Goal: Task Accomplishment & Management: Manage account settings

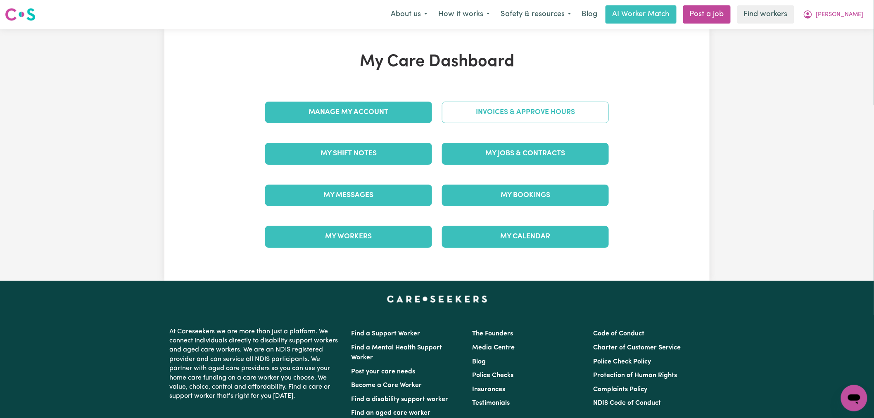
click at [543, 118] on link "Invoices & Approve Hours" at bounding box center [525, 112] width 167 height 21
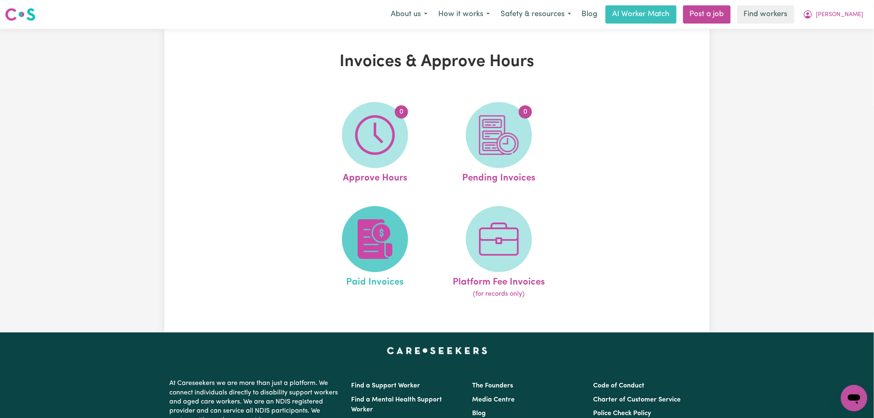
click at [365, 245] on img at bounding box center [375, 239] width 40 height 40
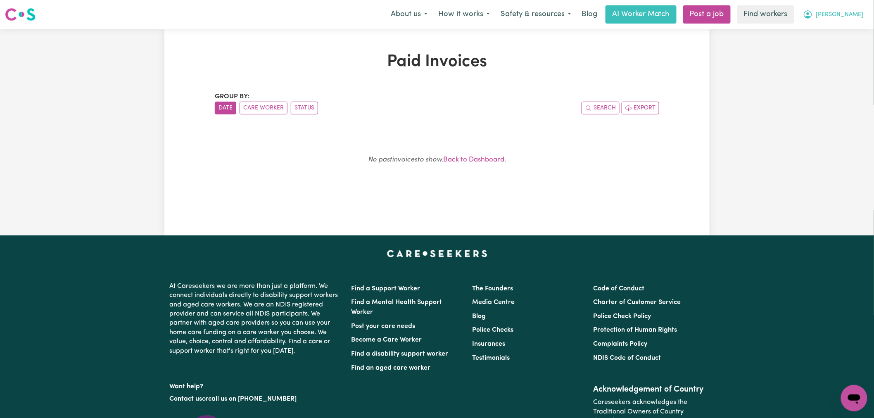
click at [857, 7] on button "[PERSON_NAME]" at bounding box center [833, 14] width 71 height 17
click at [839, 48] on link "Logout" at bounding box center [836, 48] width 65 height 16
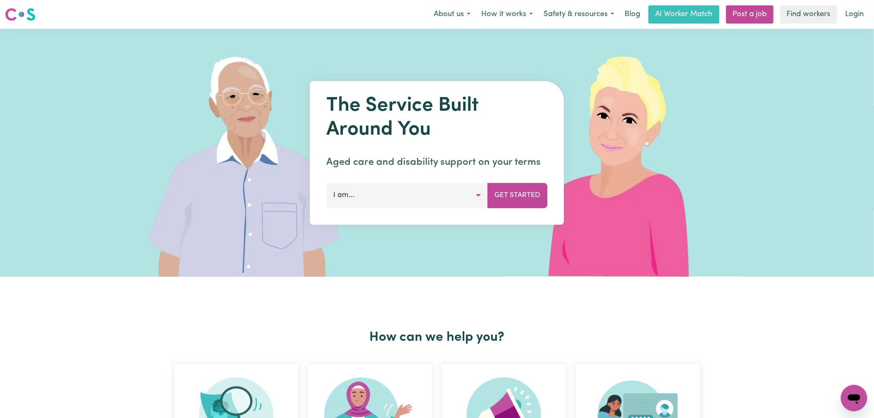
click at [854, 11] on link "Login" at bounding box center [855, 14] width 29 height 18
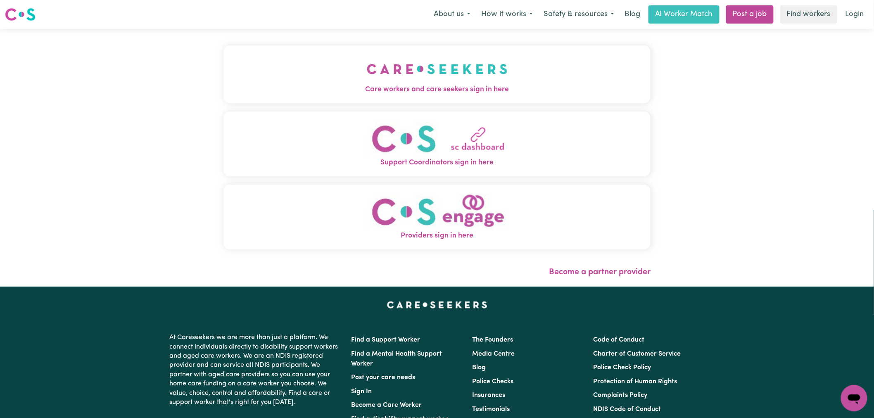
click at [369, 92] on span "Care workers and care seekers sign in here" at bounding box center [437, 89] width 427 height 11
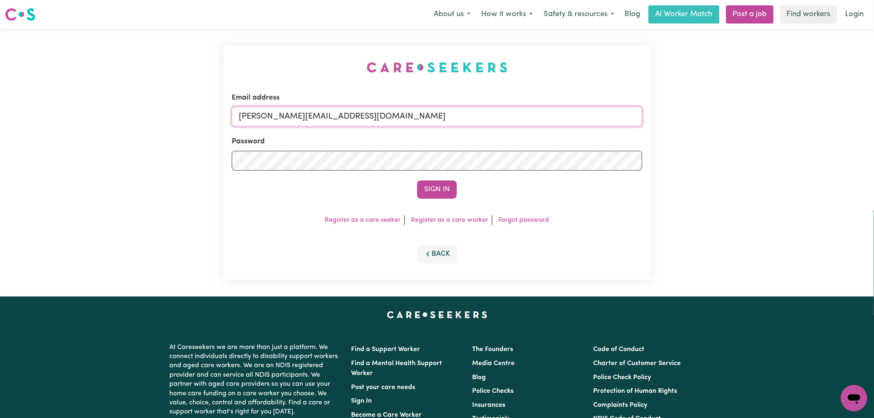
drag, startPoint x: 393, startPoint y: 114, endPoint x: 388, endPoint y: 123, distance: 10.5
click at [393, 114] on input "[PERSON_NAME][EMAIL_ADDRESS][DOMAIN_NAME]" at bounding box center [437, 117] width 411 height 20
drag, startPoint x: 450, startPoint y: 121, endPoint x: 281, endPoint y: 107, distance: 169.2
click at [281, 107] on input "superuser~[EMAIL_ADDRESS][DOMAIN_NAME]" at bounding box center [437, 117] width 411 height 20
type input "superuser~[EMAIL_ADDRESS][DOMAIN_NAME]"
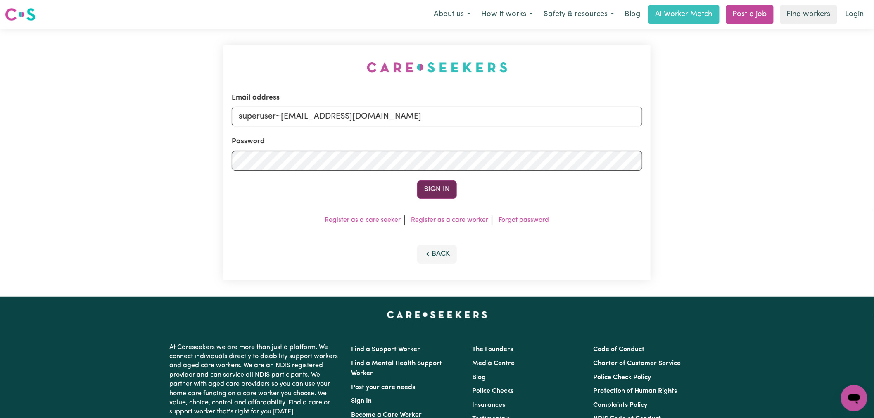
click at [423, 185] on button "Sign In" at bounding box center [437, 190] width 40 height 18
